Goal: Task Accomplishment & Management: Use online tool/utility

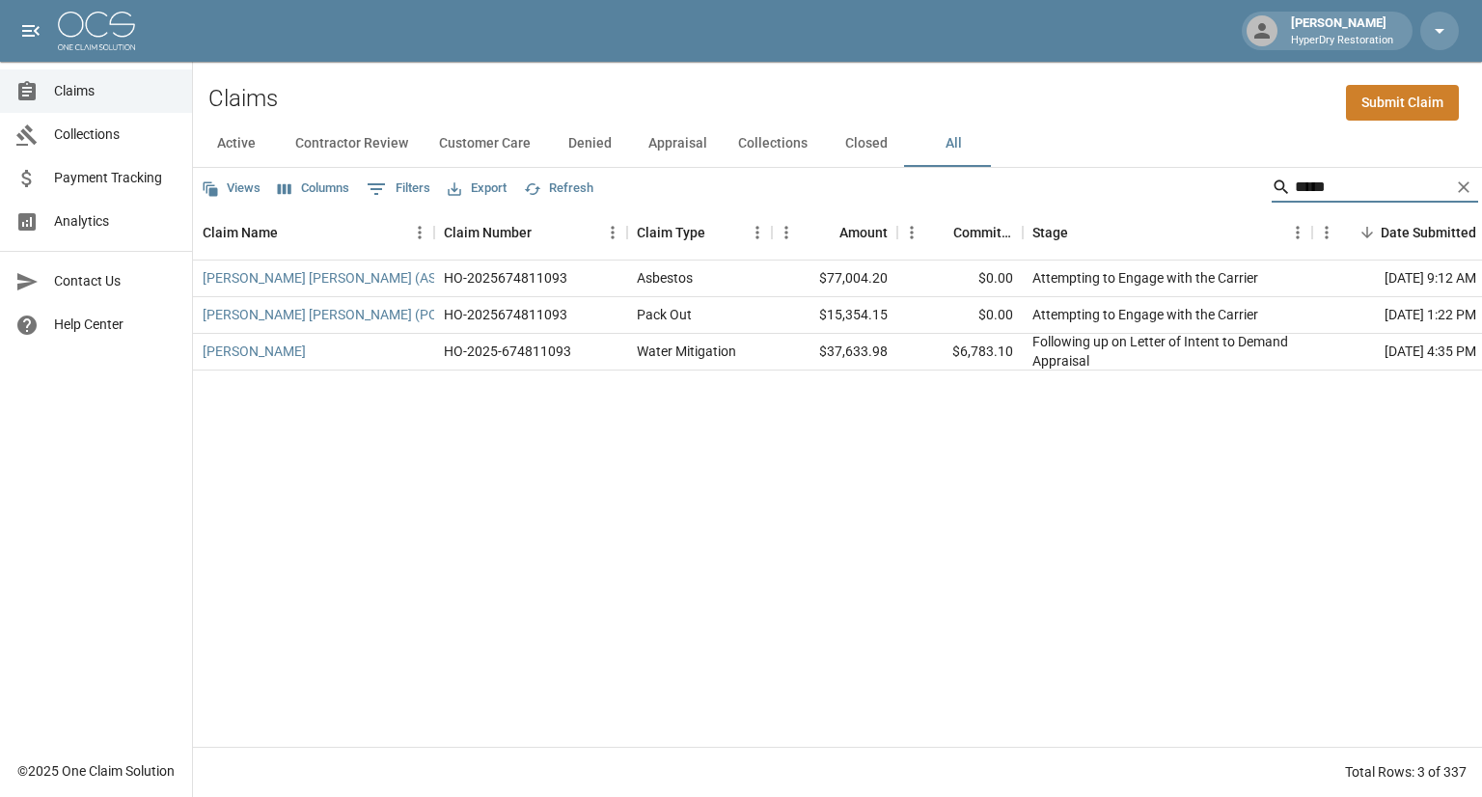
type input "*****"
click at [235, 148] on button "Active" at bounding box center [236, 144] width 87 height 46
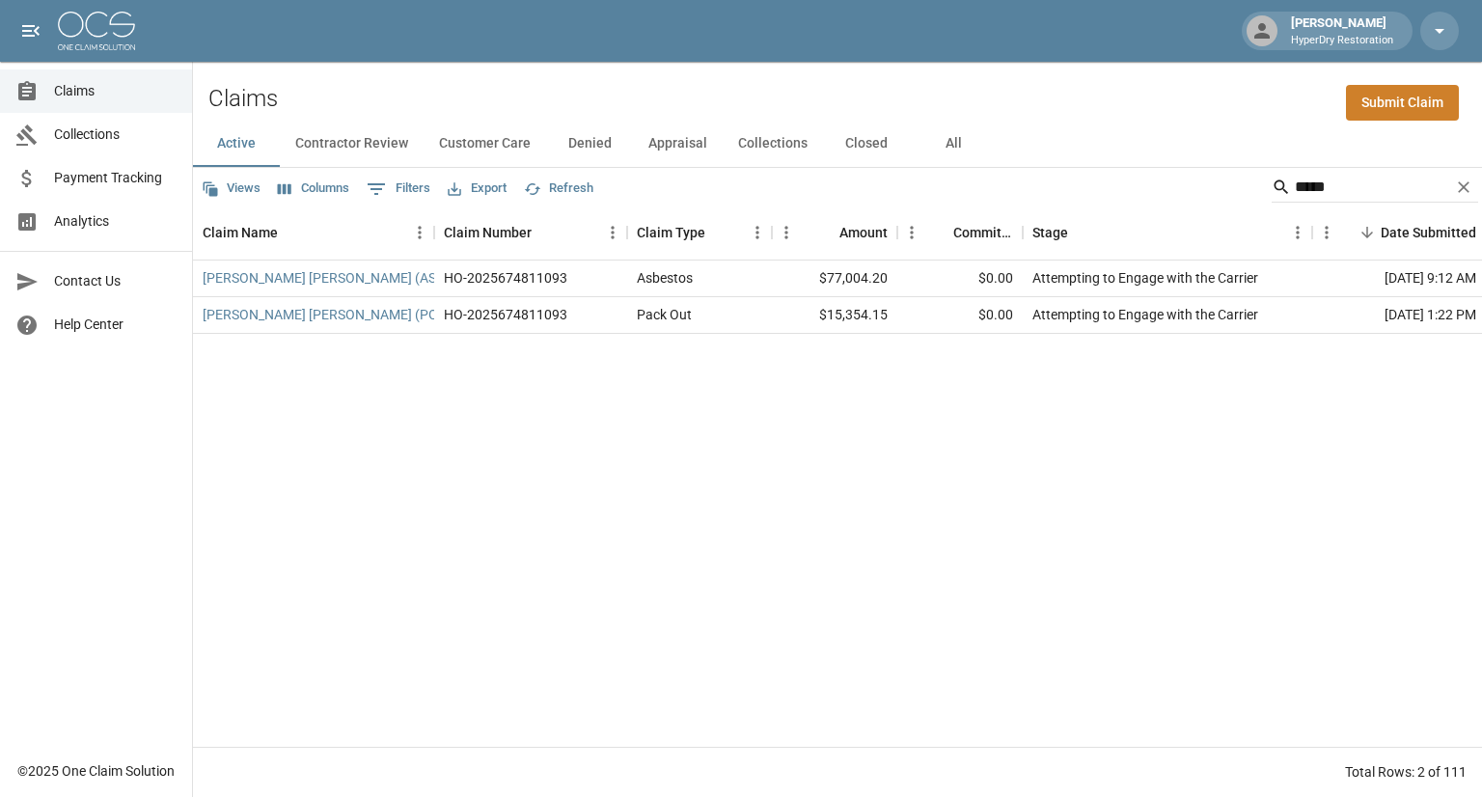
click at [1370, 161] on div "Active Contractor Review Customer Care Denied Appraisal Collections Closed All" at bounding box center [837, 144] width 1289 height 46
drag, startPoint x: 1321, startPoint y: 194, endPoint x: 974, endPoint y: 218, distance: 348.1
click at [974, 218] on div "Views Columns 0 Filters Export Refresh ***** Claim Name Claim Number Claim Type…" at bounding box center [837, 482] width 1289 height 629
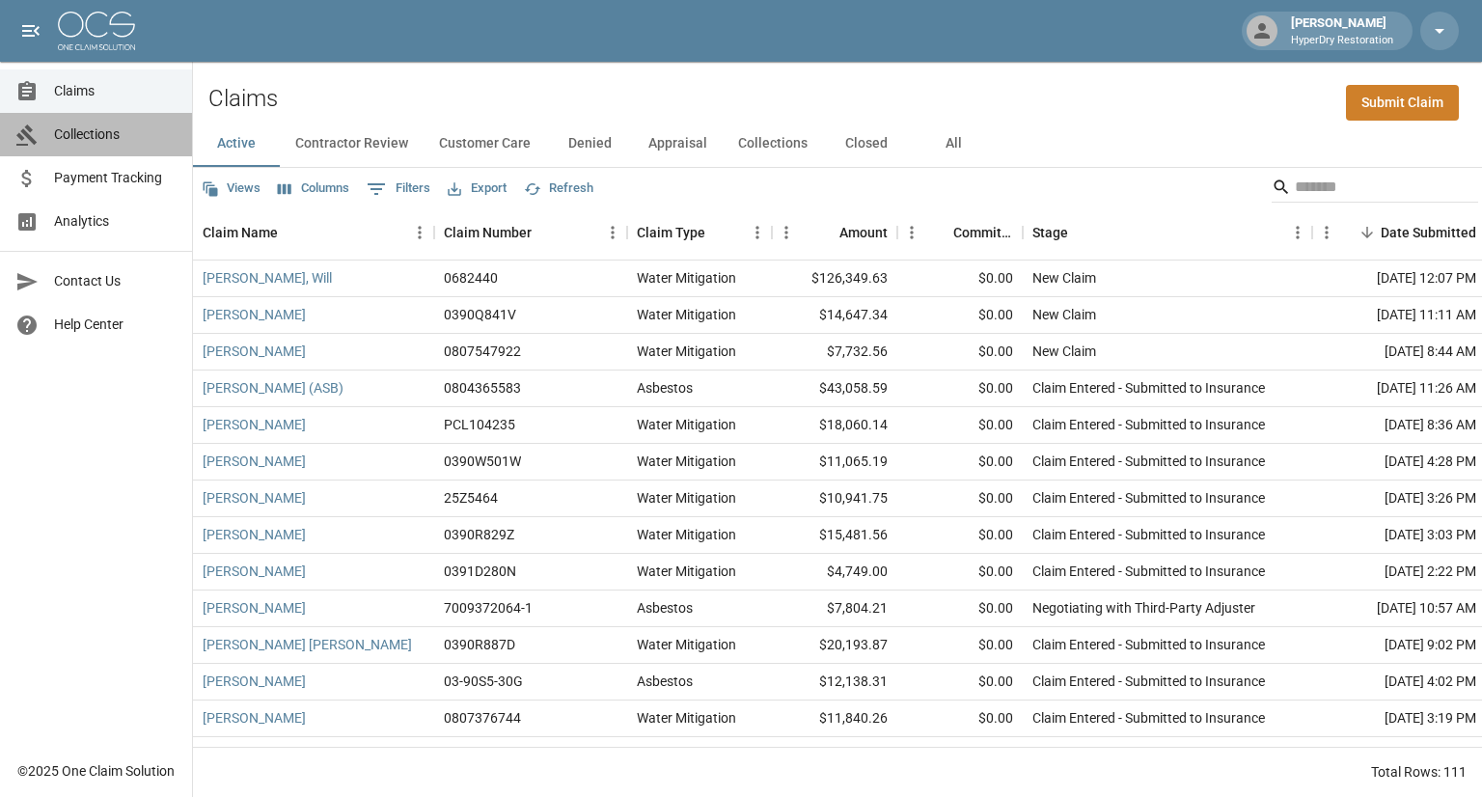
click at [73, 117] on link "Collections" at bounding box center [96, 134] width 192 height 43
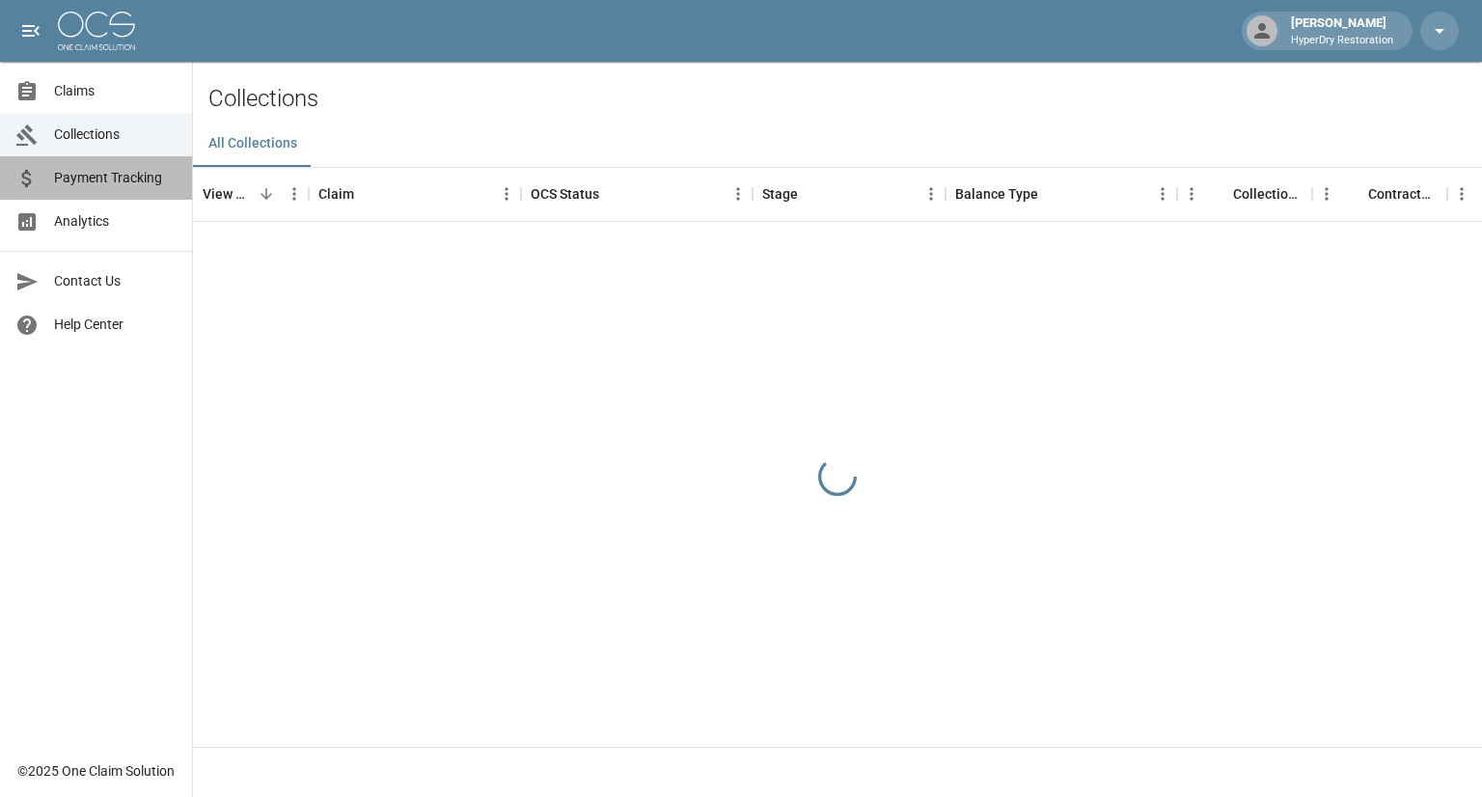
click at [89, 189] on link "Payment Tracking" at bounding box center [96, 177] width 192 height 43
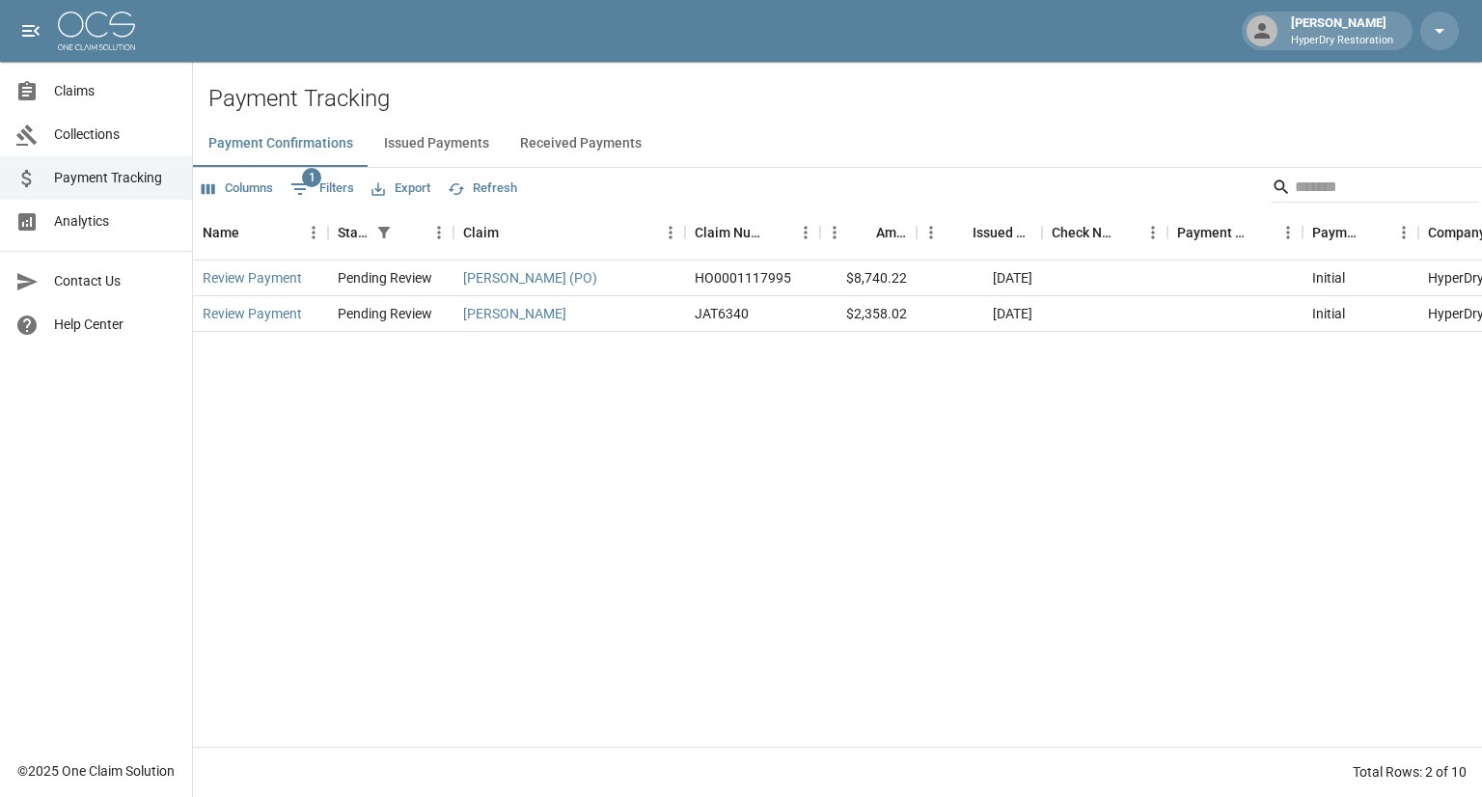
click at [103, 219] on span "Analytics" at bounding box center [115, 221] width 122 height 20
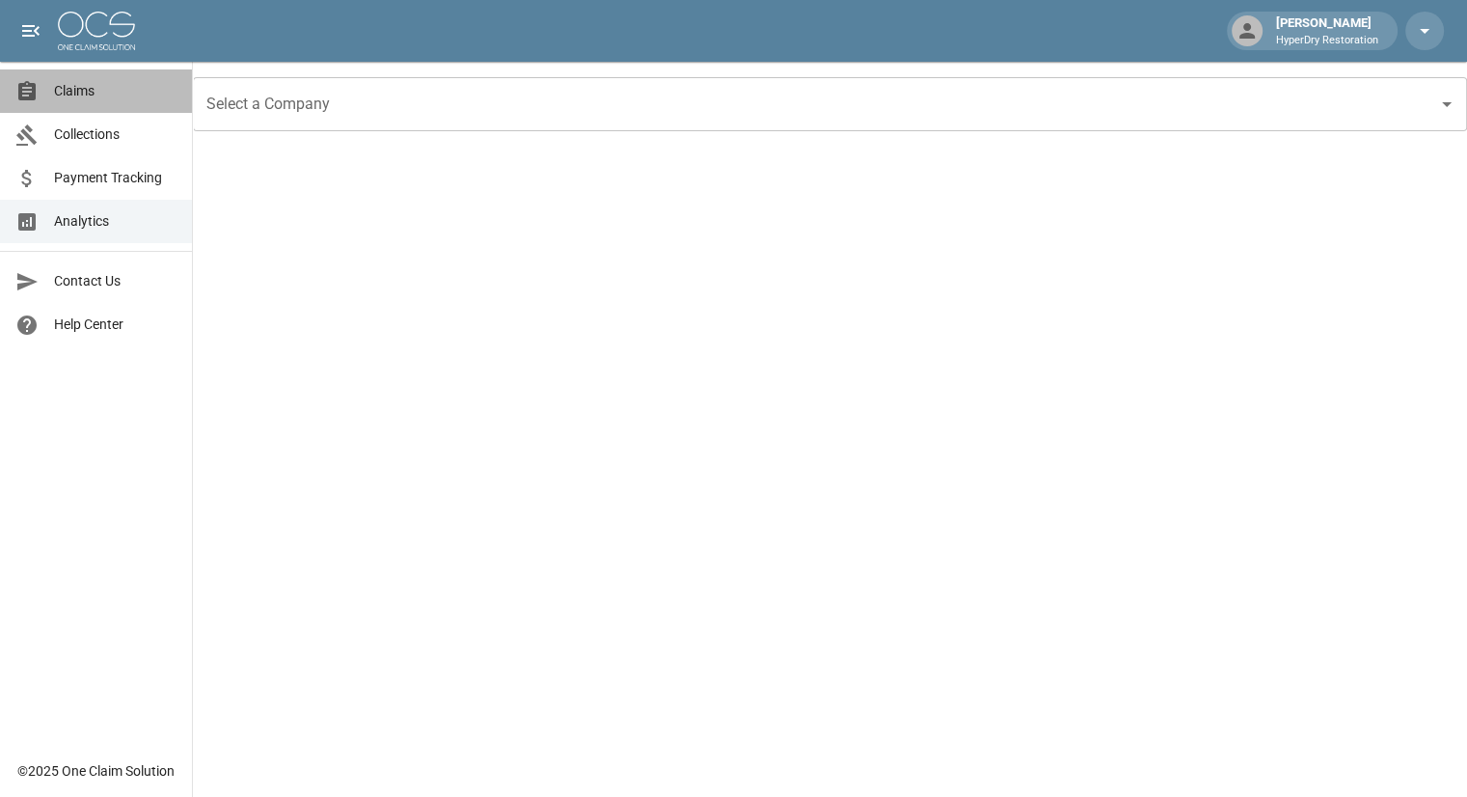
click at [76, 92] on span "Claims" at bounding box center [115, 91] width 122 height 20
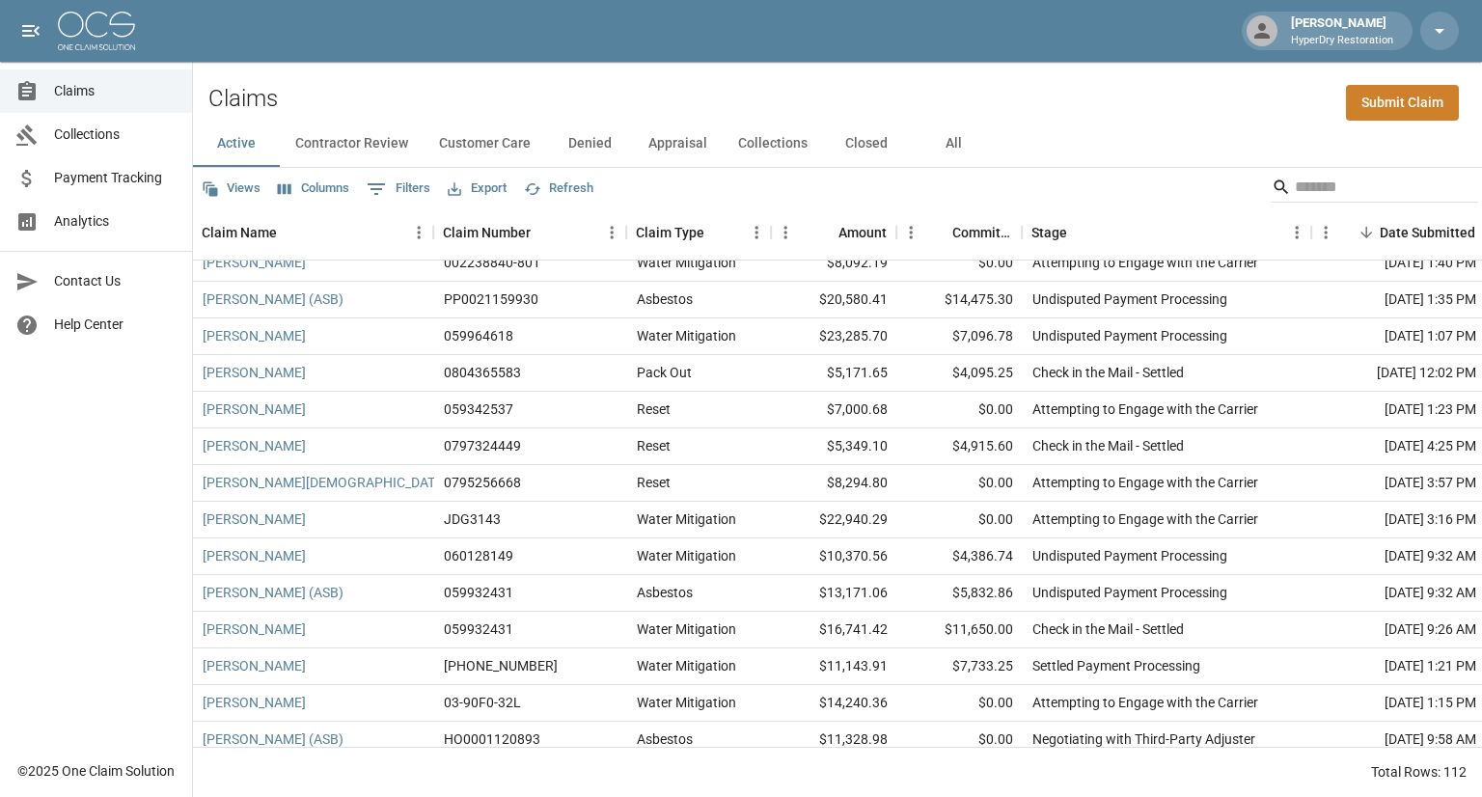
scroll to position [1194, 0]
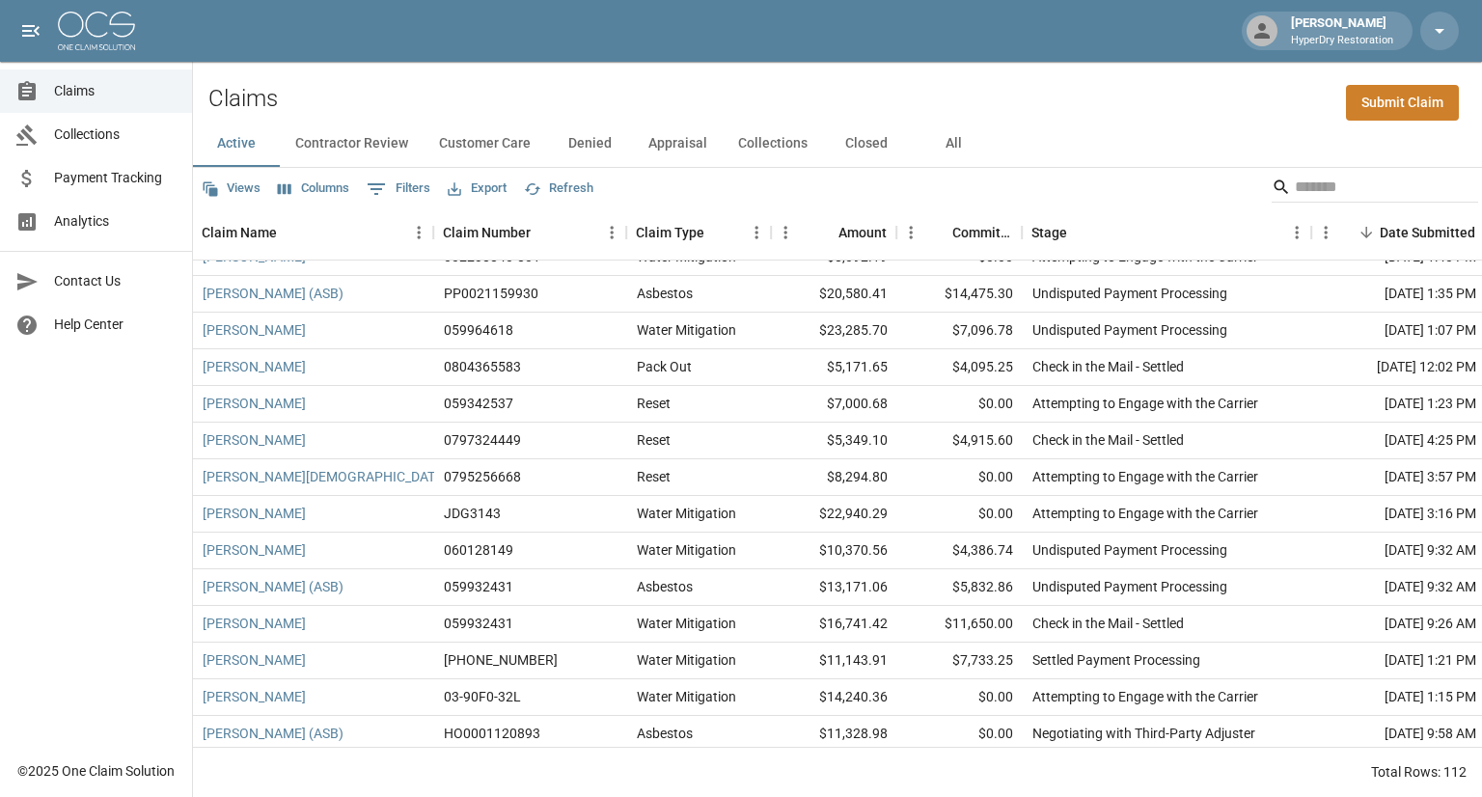
click at [128, 191] on link "Payment Tracking" at bounding box center [96, 177] width 192 height 43
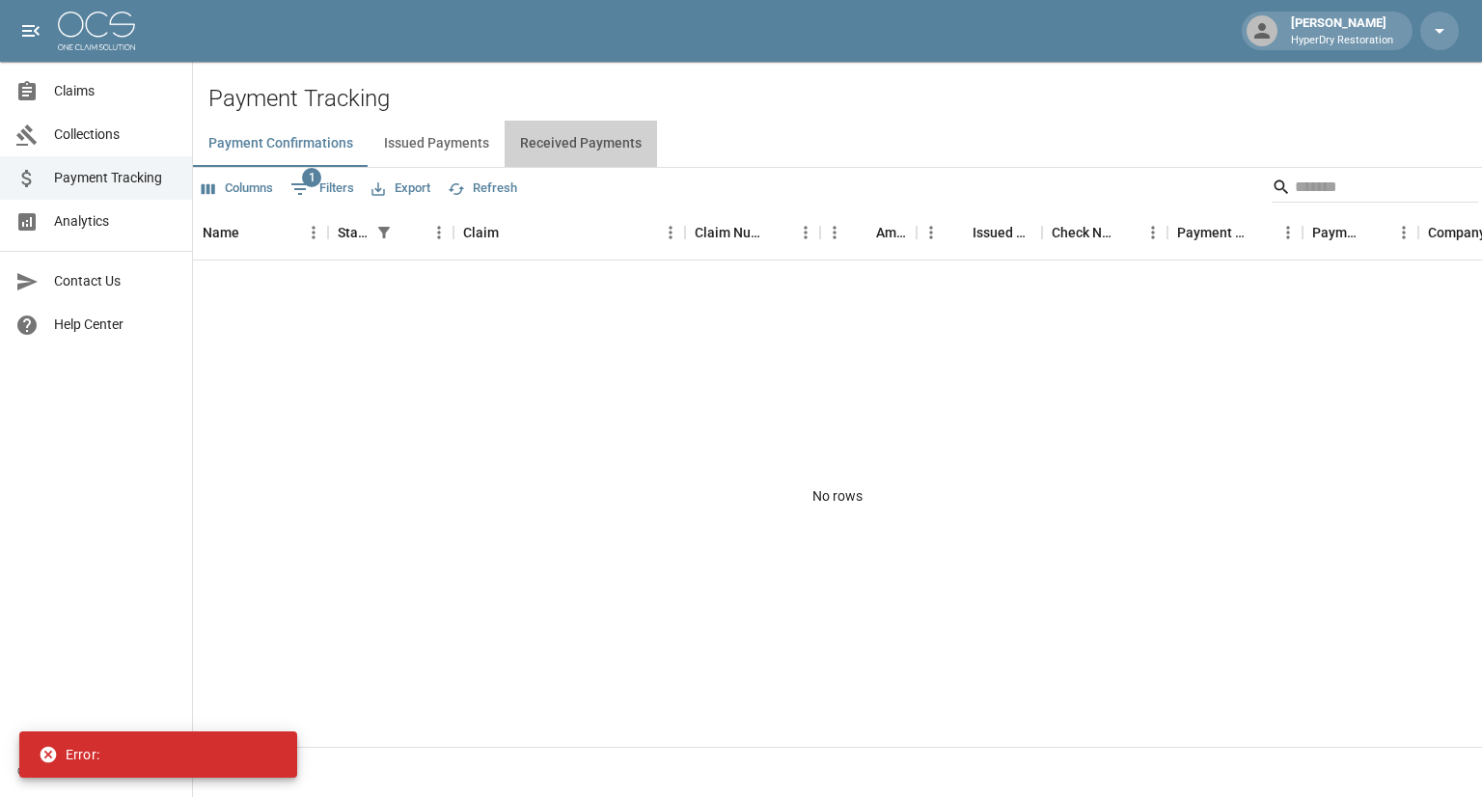
click at [590, 128] on button "Received Payments" at bounding box center [580, 144] width 152 height 46
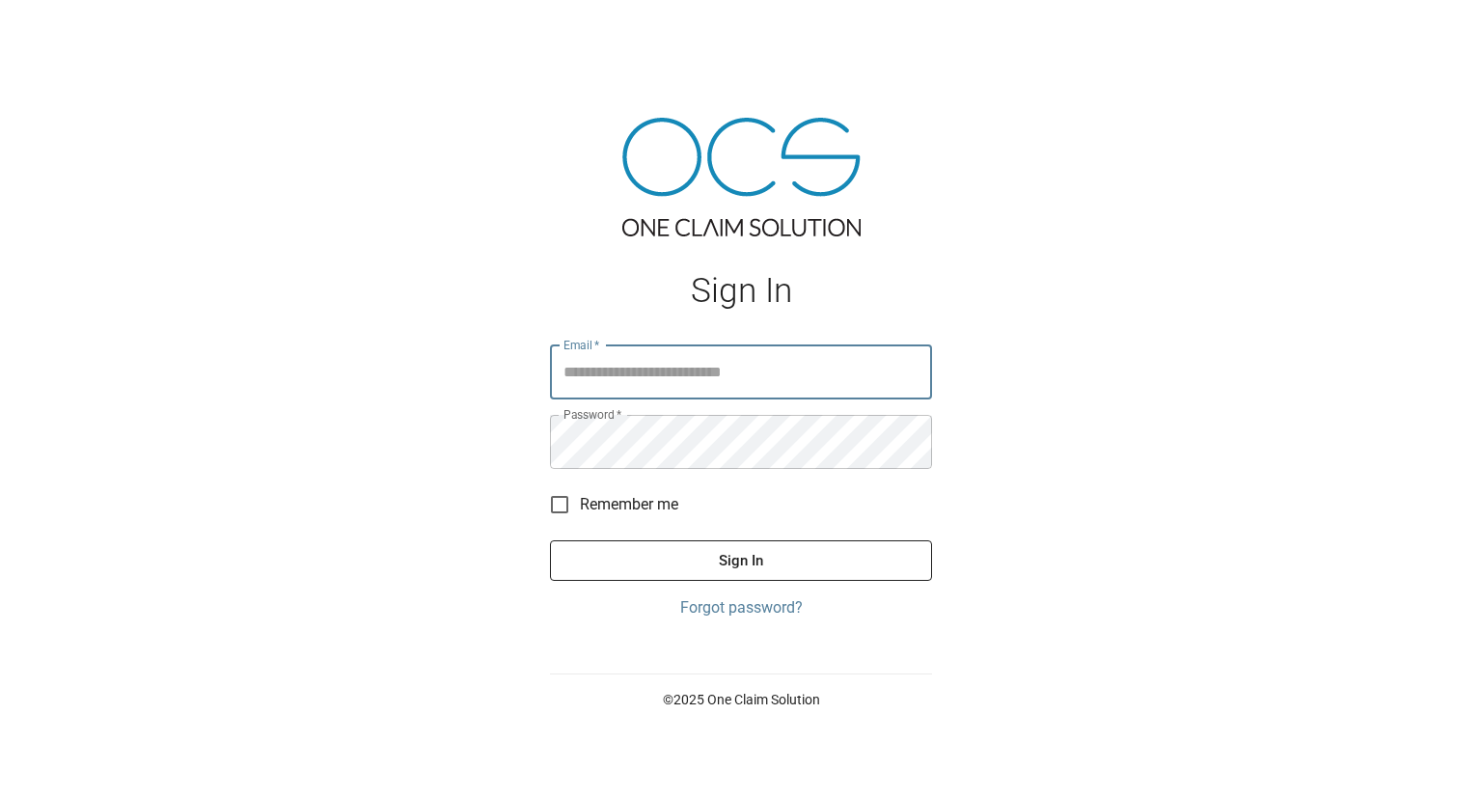
type input "**********"
click at [674, 562] on button "Sign In" at bounding box center [741, 560] width 382 height 41
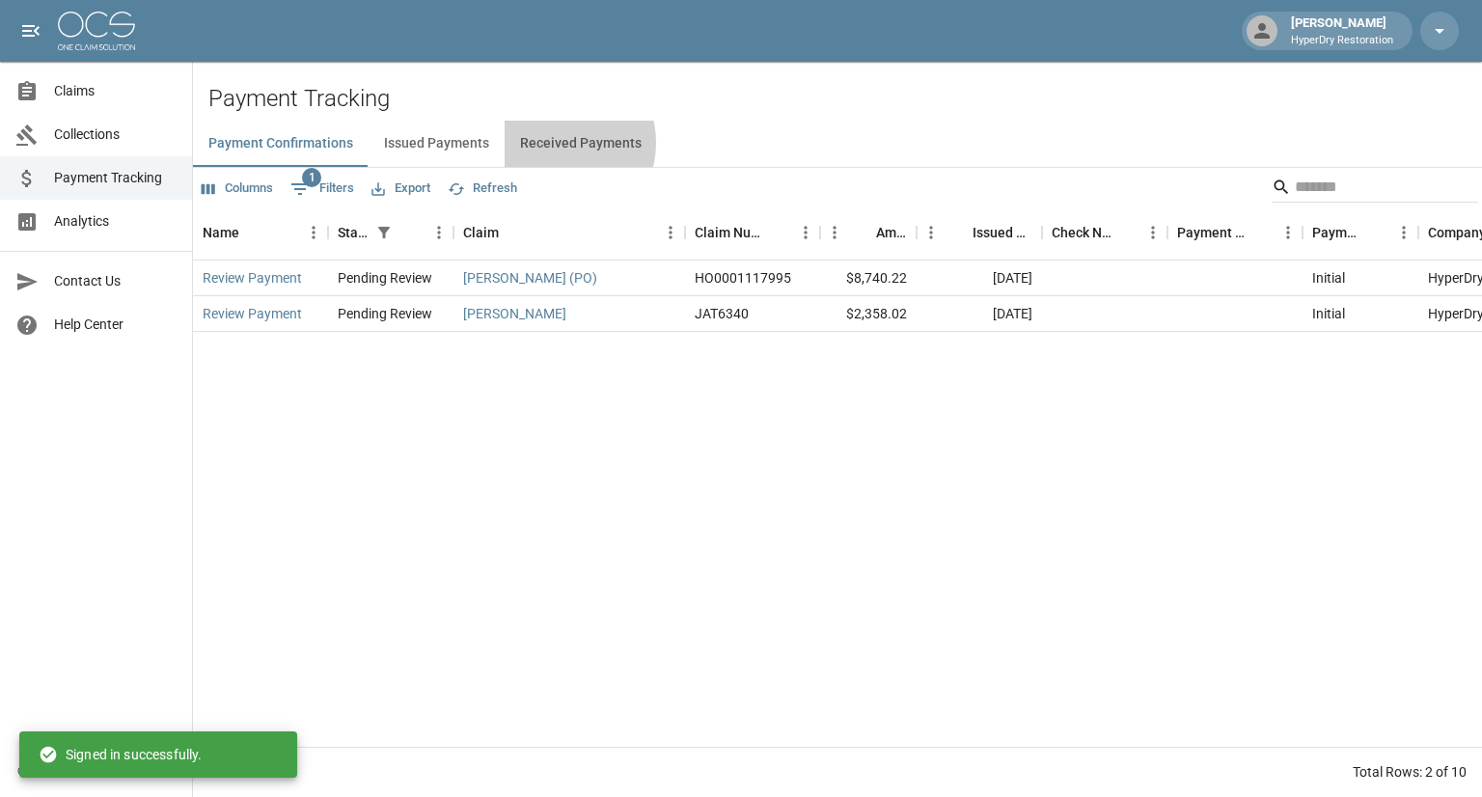
click at [550, 143] on button "Received Payments" at bounding box center [580, 144] width 152 height 46
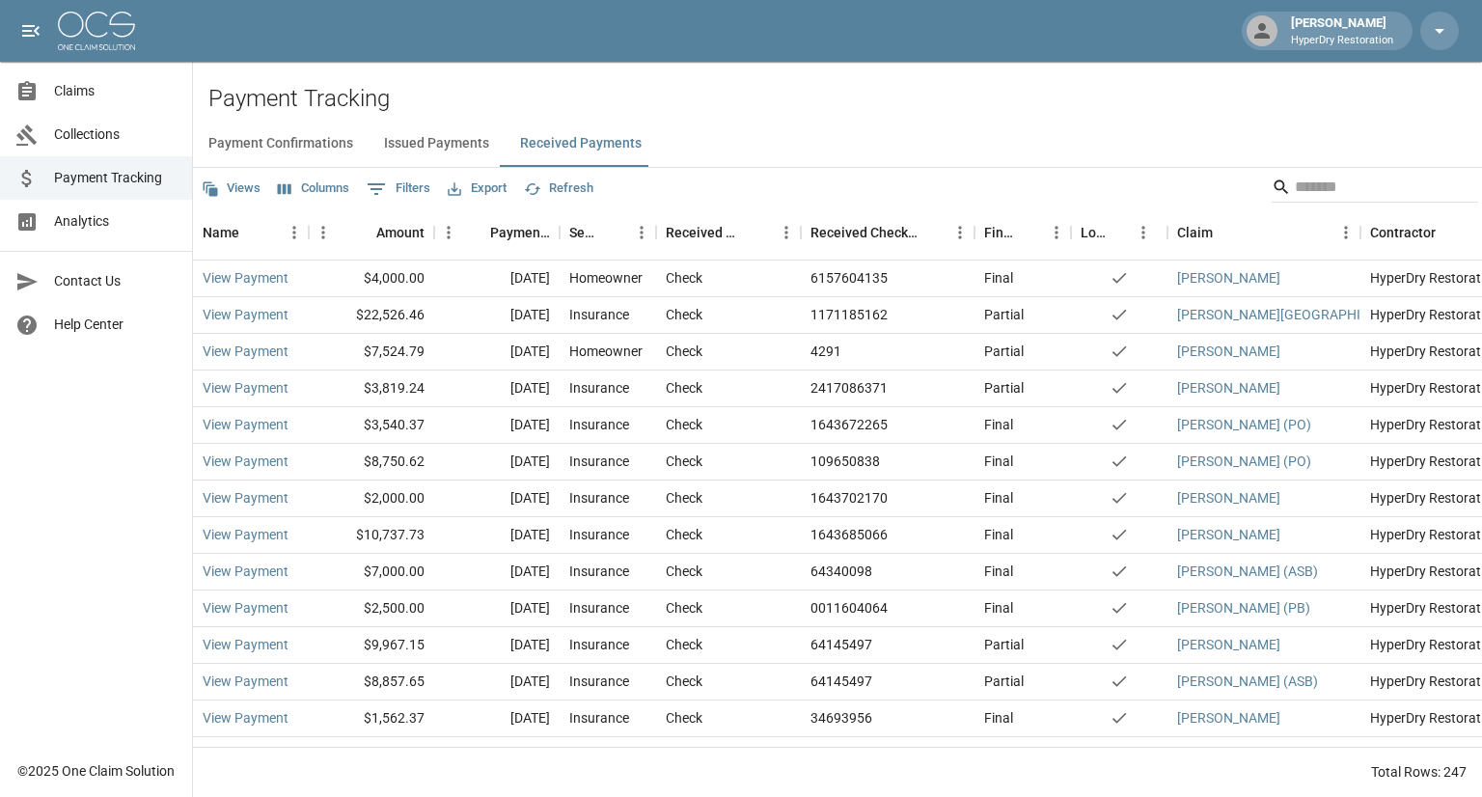
click at [118, 97] on span "Claims" at bounding box center [115, 91] width 122 height 20
